Goal: Check status

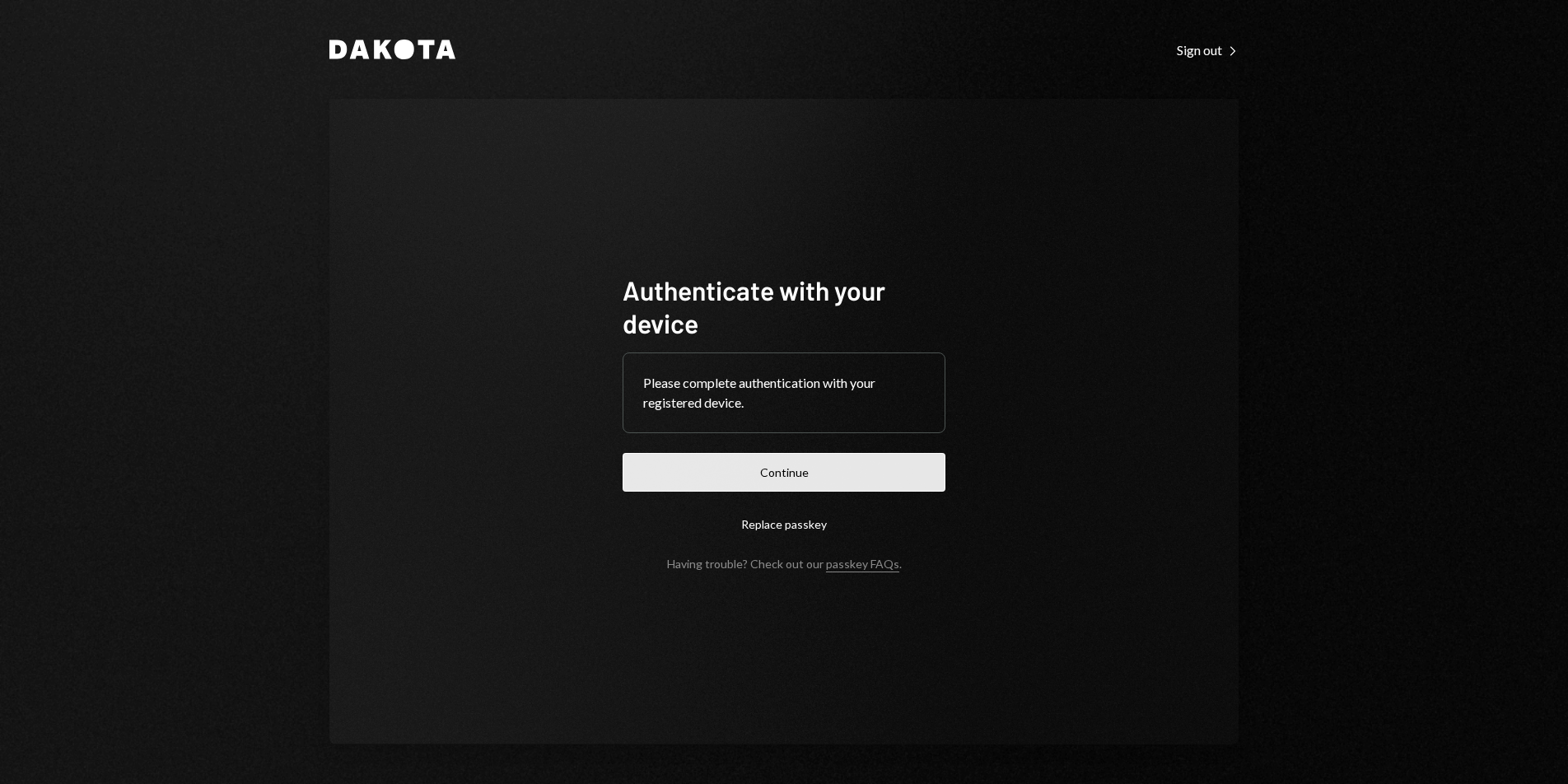
click at [829, 470] on button "Continue" at bounding box center [784, 472] width 323 height 39
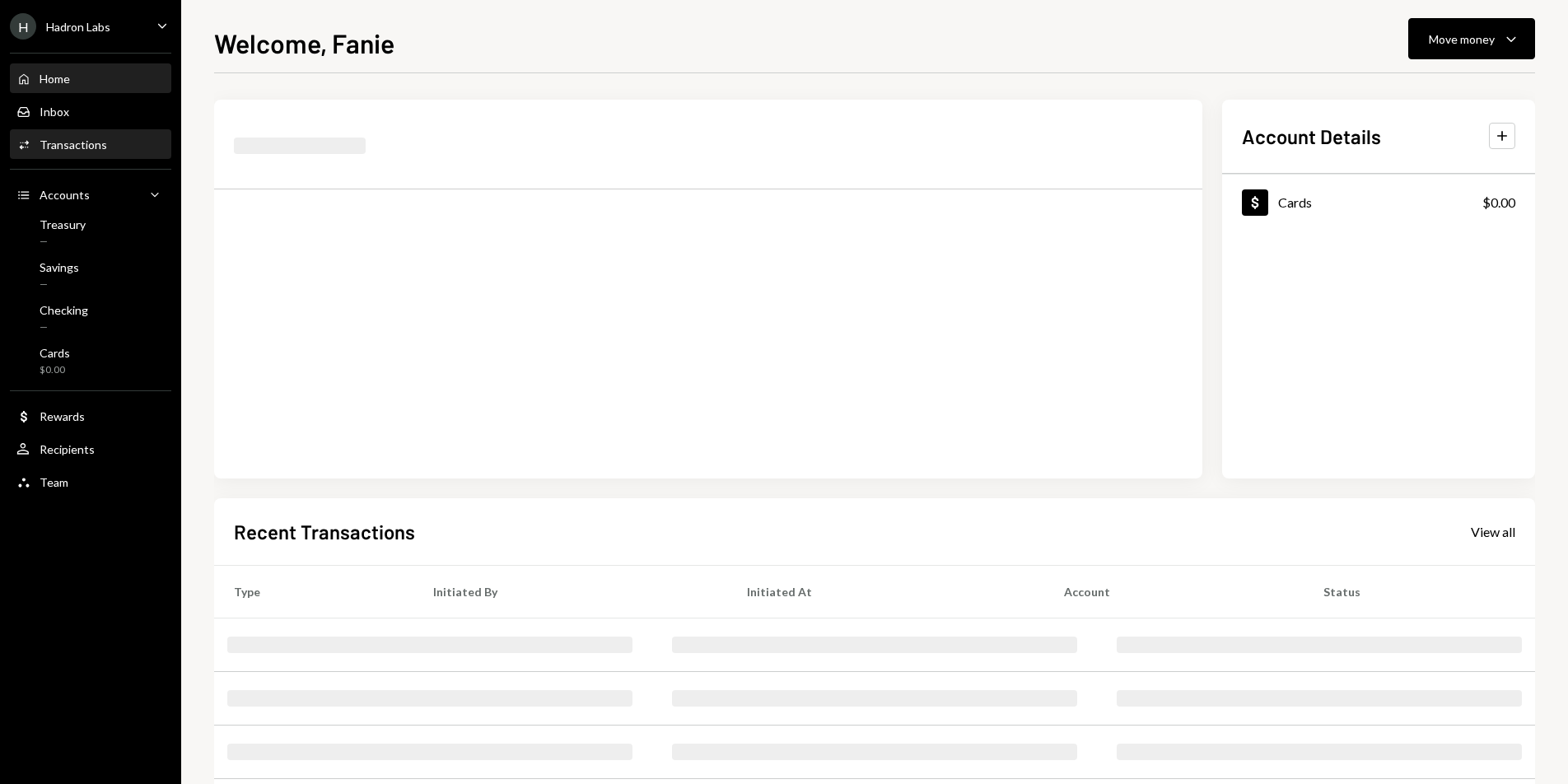
click at [106, 149] on div "Activities Transactions" at bounding box center [90, 144] width 148 height 15
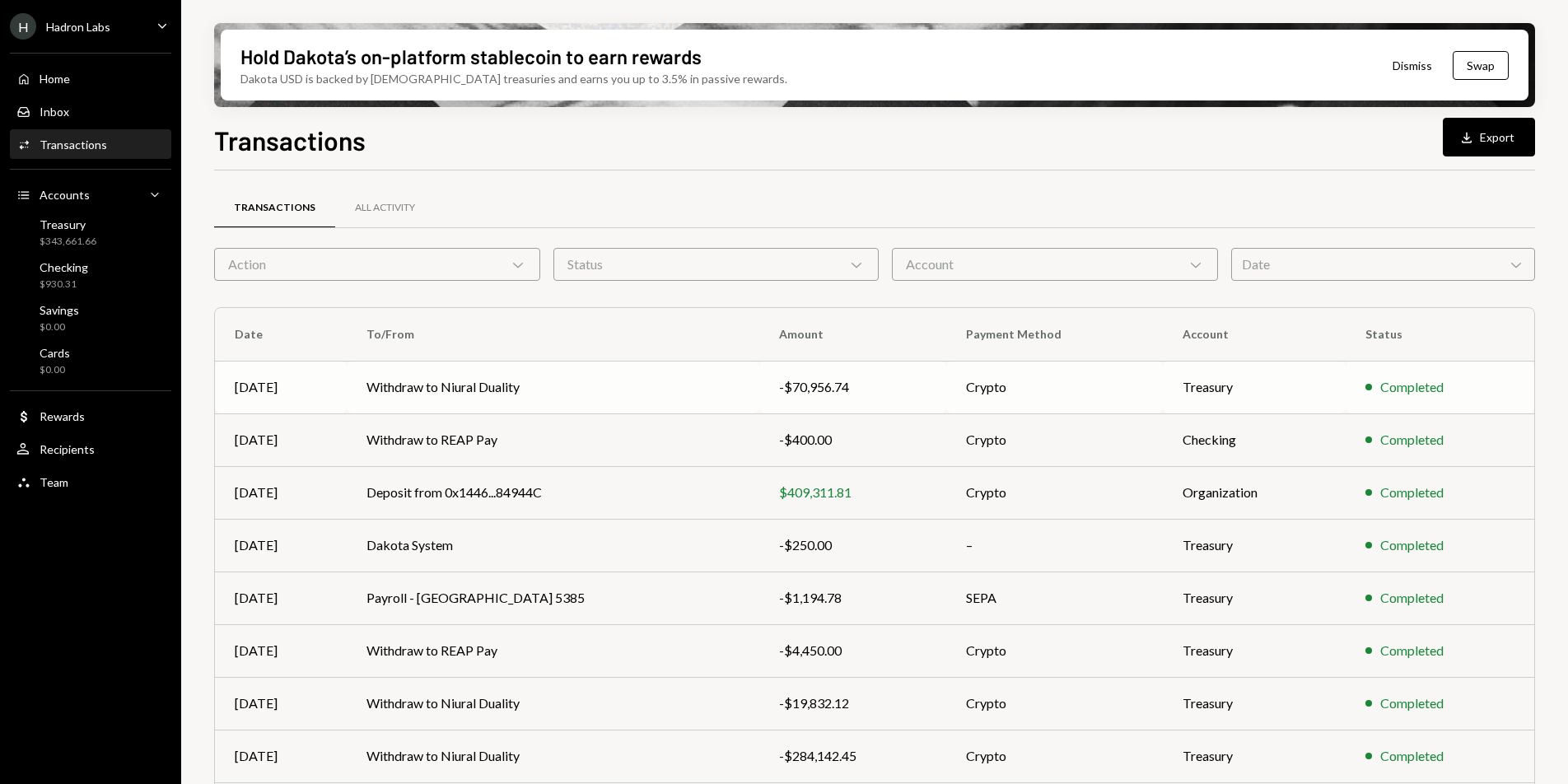
click at [642, 383] on td "Withdraw to Niural Duality" at bounding box center [553, 387] width 413 height 53
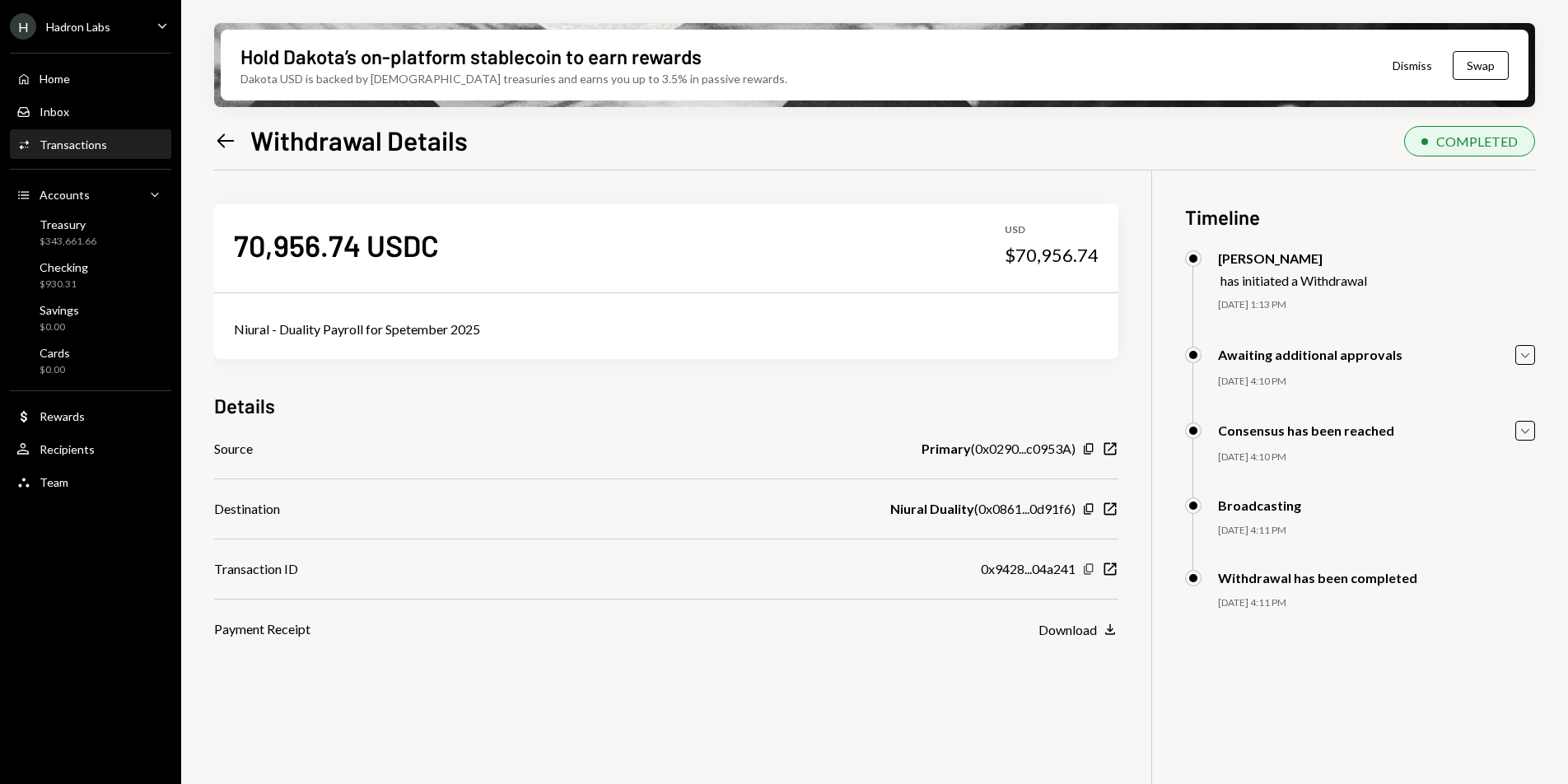
click at [1088, 570] on icon "Copy" at bounding box center [1089, 568] width 13 height 13
